Goal: Navigation & Orientation: Find specific page/section

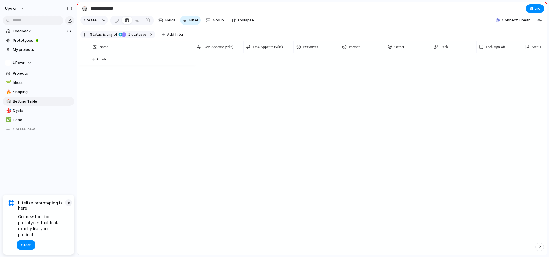
click at [70, 206] on button "×" at bounding box center [68, 202] width 7 height 7
click at [132, 37] on span "2 statuses" at bounding box center [137, 34] width 20 height 5
click at [42, 90] on span "Shaping" at bounding box center [42, 92] width 59 height 6
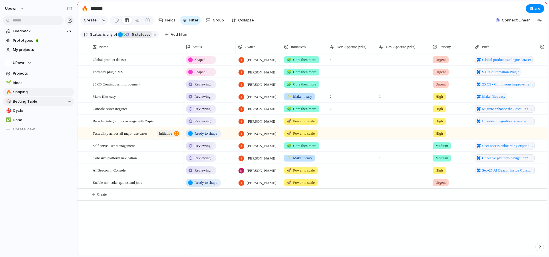
click at [43, 98] on link "🎲 Betting Table" at bounding box center [38, 101] width 71 height 9
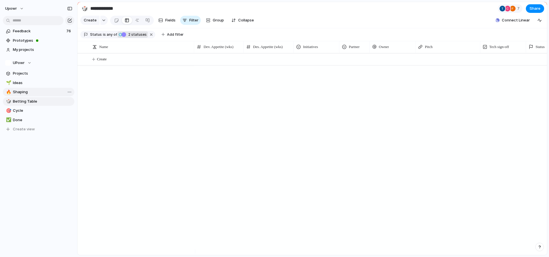
click at [42, 92] on span "Shaping" at bounding box center [42, 92] width 59 height 6
type input "*******"
